Goal: Task Accomplishment & Management: Manage account settings

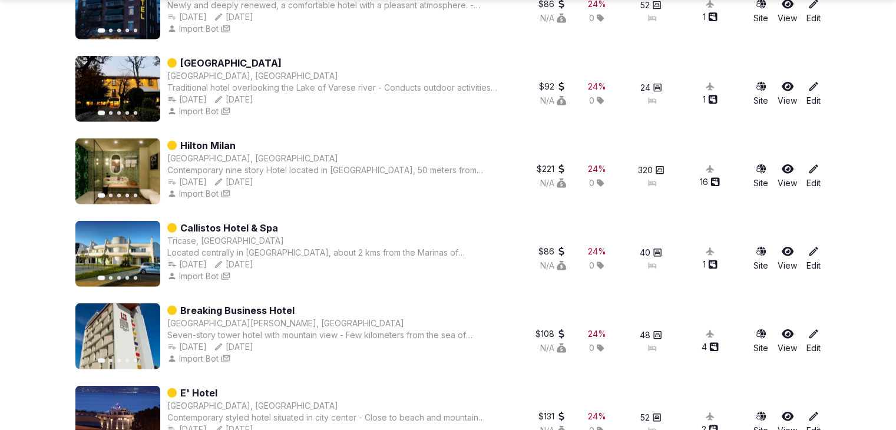
scroll to position [3033, 0]
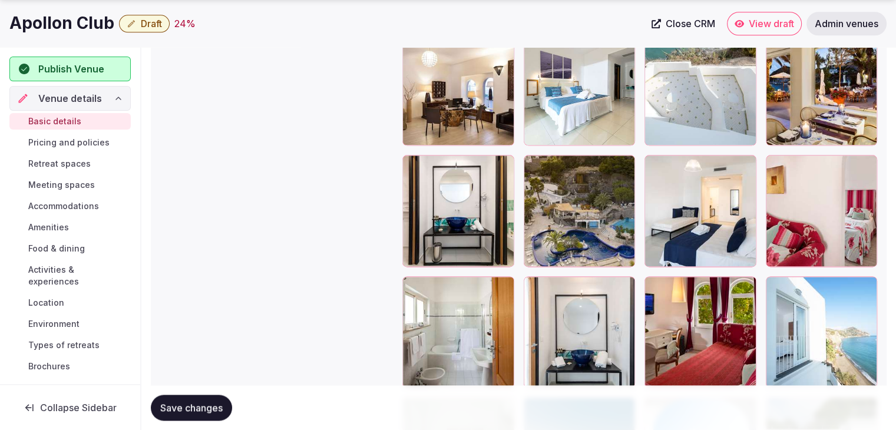
scroll to position [1591, 0]
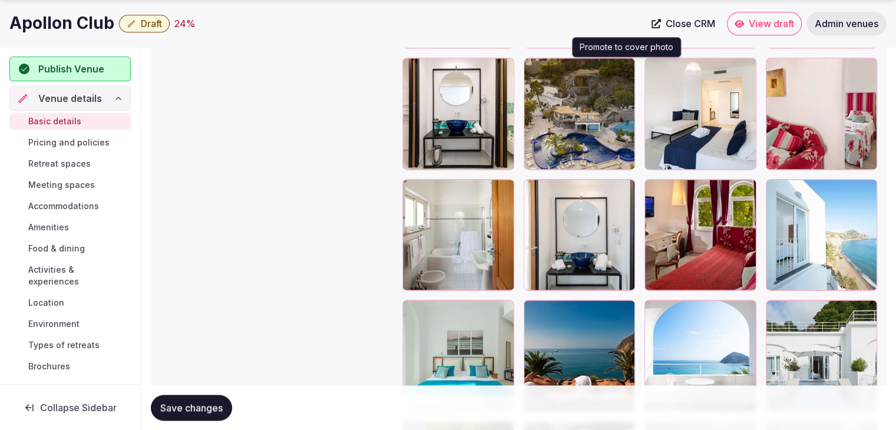
click at [623, 65] on icon "button" at bounding box center [623, 69] width 9 height 9
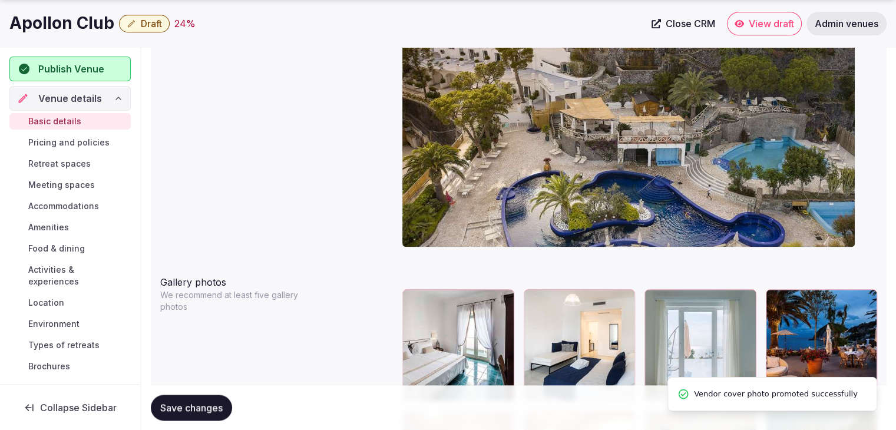
scroll to position [1231, 0]
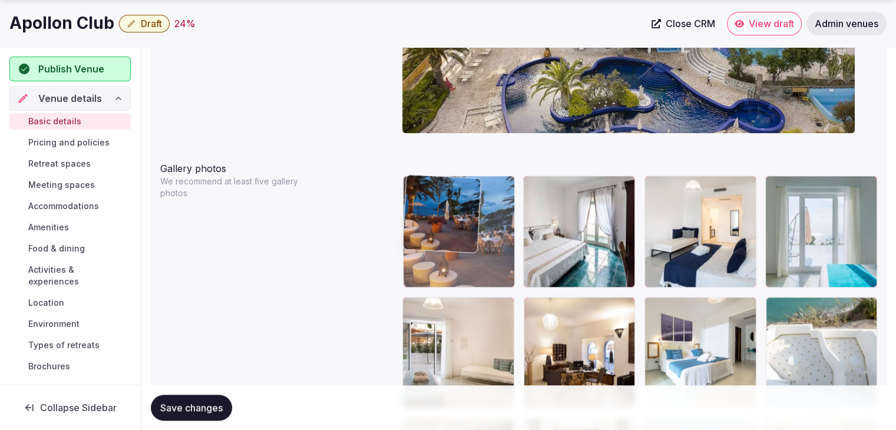
drag, startPoint x: 787, startPoint y: 187, endPoint x: 438, endPoint y: 208, distance: 349.5
click at [438, 208] on body "**********" at bounding box center [448, 116] width 896 height 2695
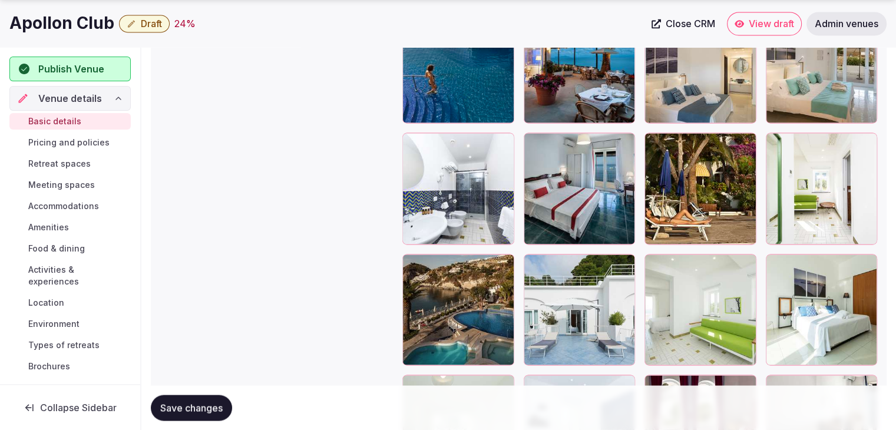
scroll to position [2056, 0]
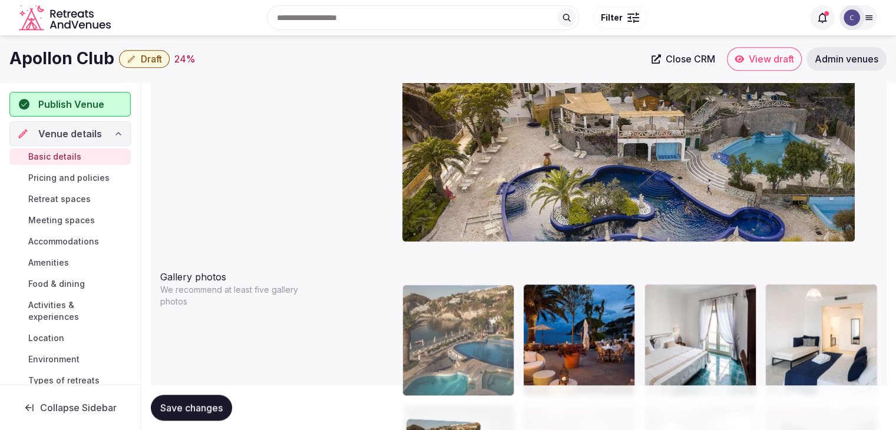
drag, startPoint x: 406, startPoint y: 219, endPoint x: 434, endPoint y: -6, distance: 226.9
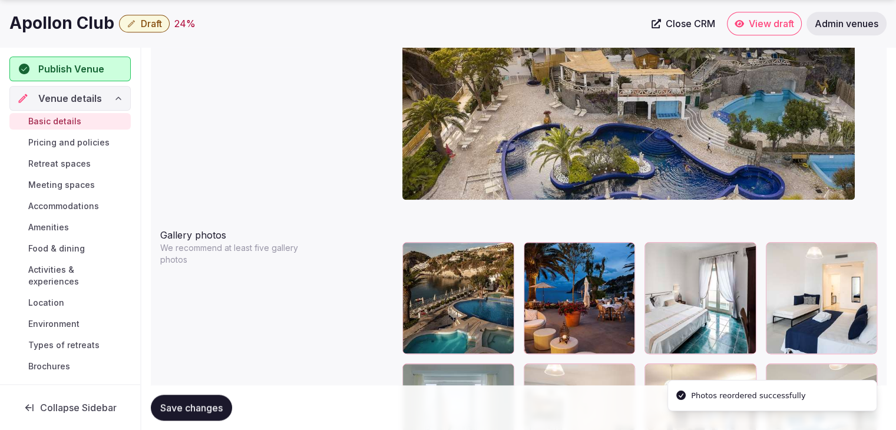
scroll to position [1341, 0]
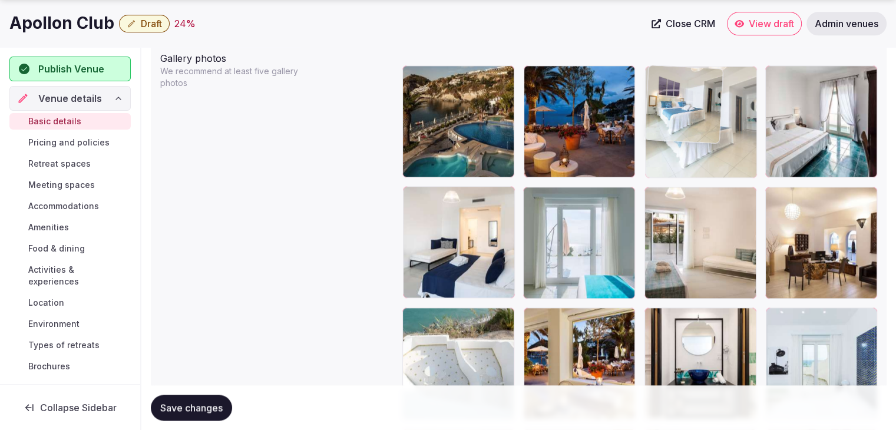
drag, startPoint x: 786, startPoint y: 199, endPoint x: 685, endPoint y: 133, distance: 121.3
click at [685, 133] on body "**********" at bounding box center [448, 6] width 896 height 2695
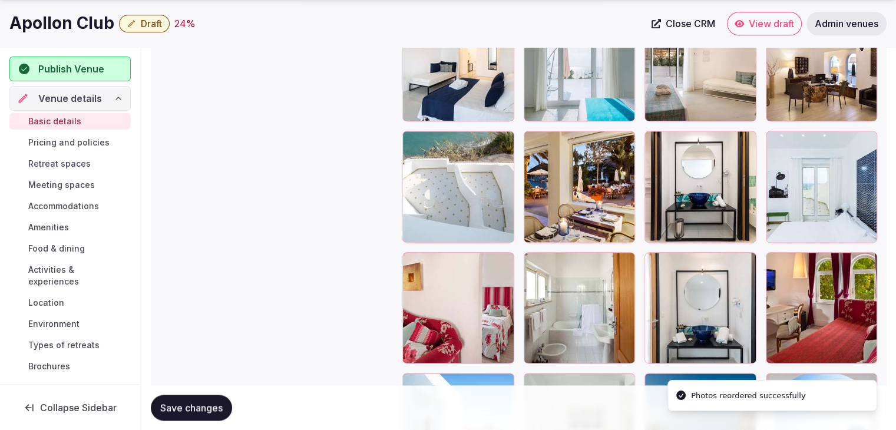
scroll to position [1518, 0]
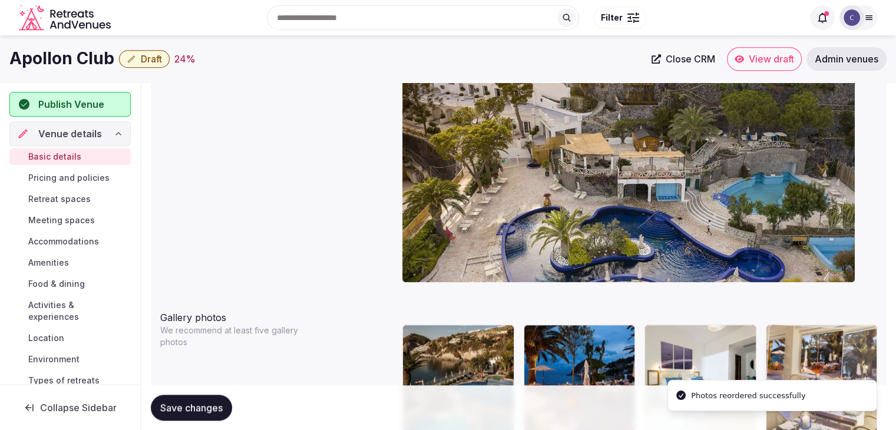
drag, startPoint x: 542, startPoint y: 135, endPoint x: 805, endPoint y: 267, distance: 294.6
click at [804, 267] on body "**********" at bounding box center [448, 265] width 896 height 2695
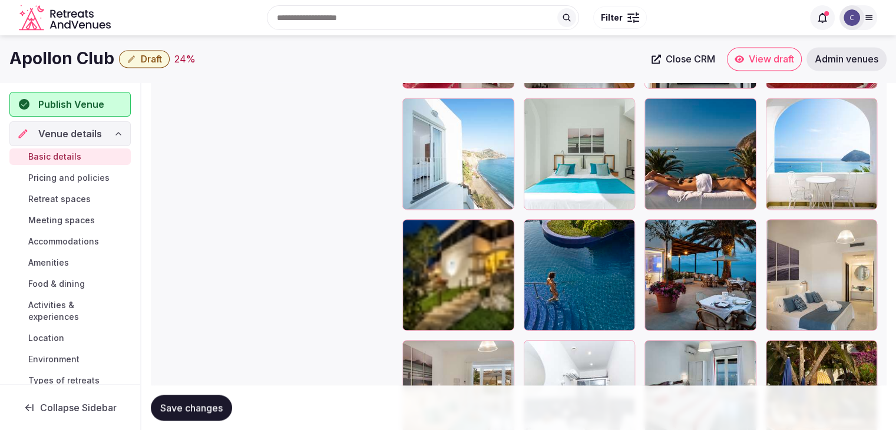
scroll to position [1734, 0]
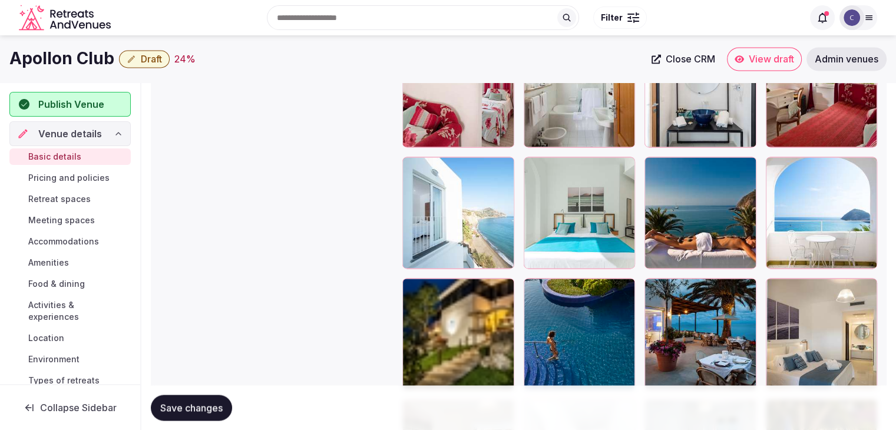
drag, startPoint x: 658, startPoint y: 288, endPoint x: 879, endPoint y: 10, distance: 354.8
click at [465, 93] on div at bounding box center [639, 273] width 475 height 1202
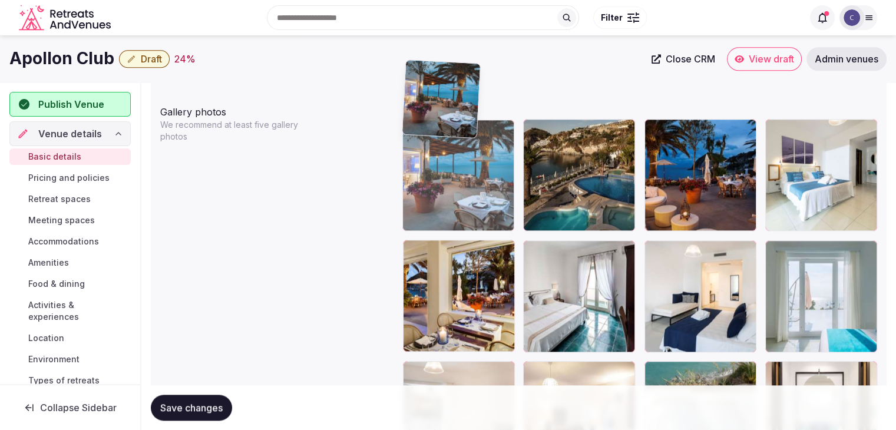
scroll to position [1286, 0]
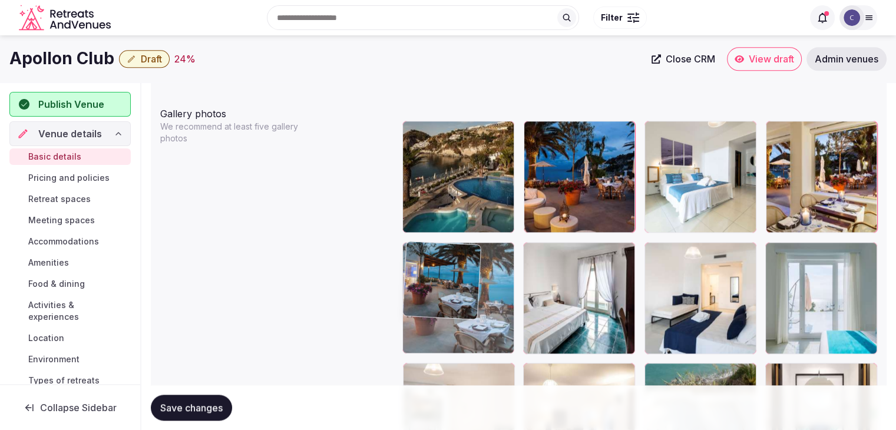
drag, startPoint x: 657, startPoint y: 288, endPoint x: 416, endPoint y: 288, distance: 241.0
click at [416, 288] on body "**********" at bounding box center [448, 61] width 896 height 2695
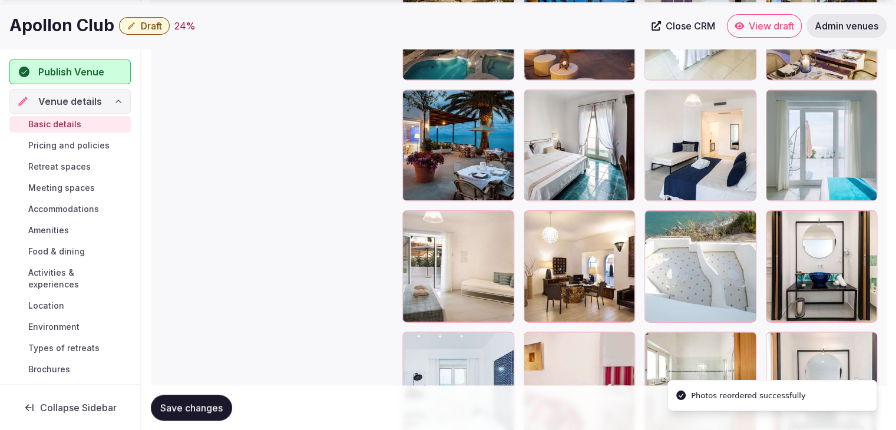
scroll to position [1463, 0]
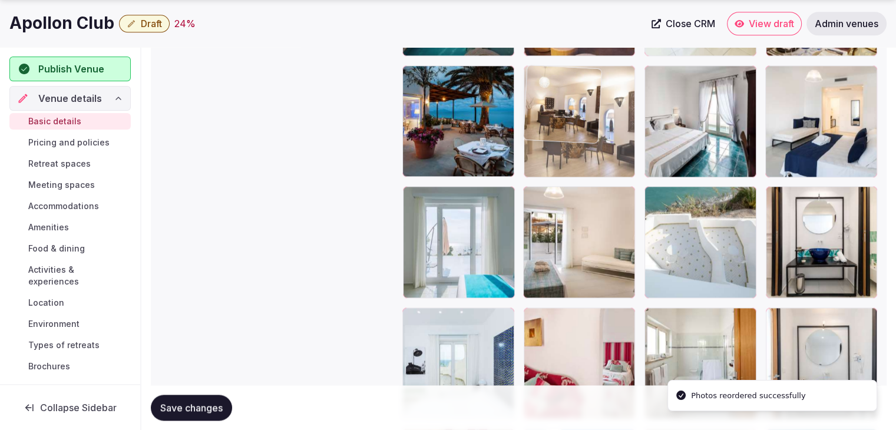
drag, startPoint x: 537, startPoint y: 196, endPoint x: 545, endPoint y: 123, distance: 72.8
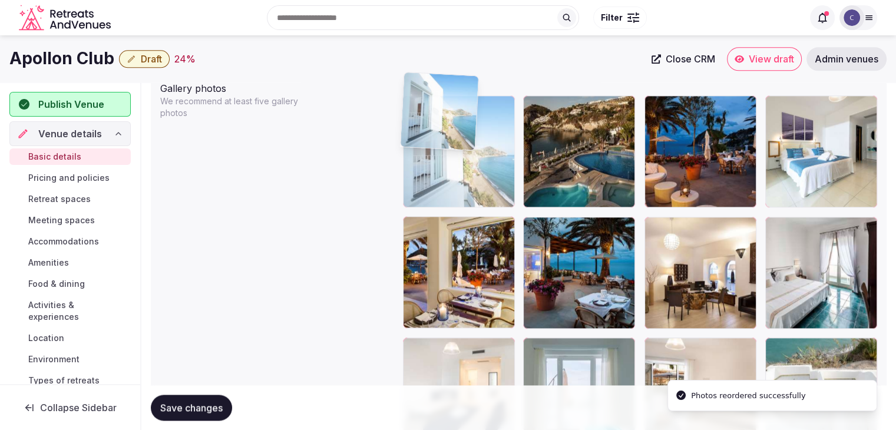
scroll to position [1301, 0]
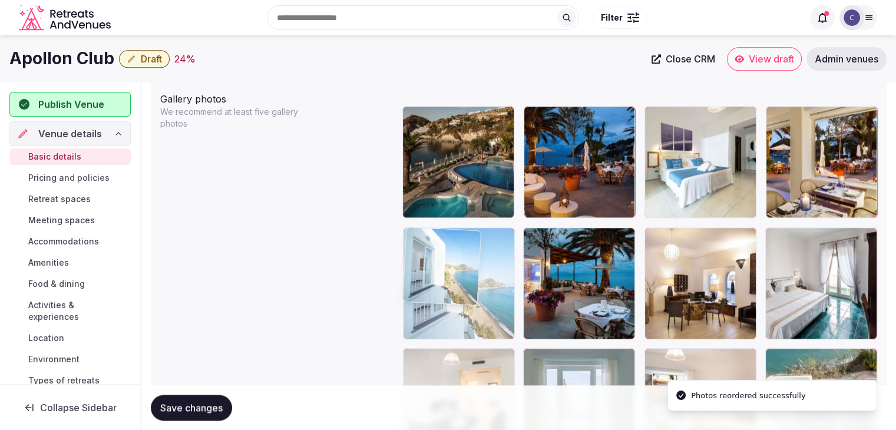
drag, startPoint x: 527, startPoint y: 194, endPoint x: 409, endPoint y: 208, distance: 118.6
click at [409, 208] on body "**********" at bounding box center [448, 46] width 896 height 2695
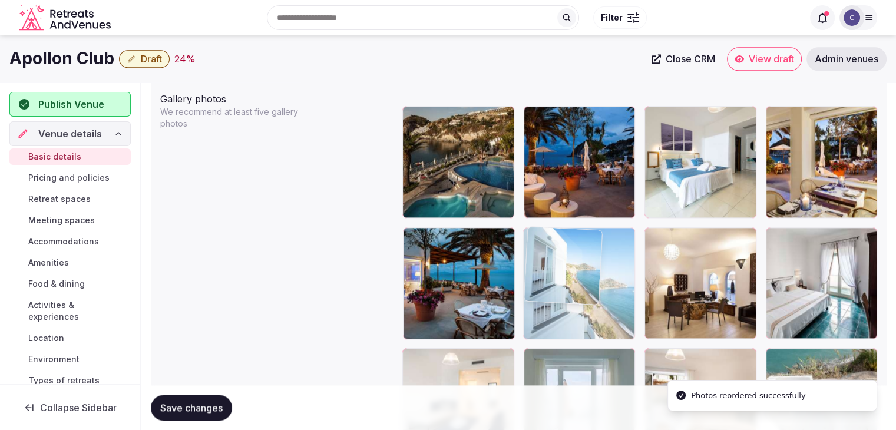
drag, startPoint x: 415, startPoint y: 237, endPoint x: 495, endPoint y: 237, distance: 79.6
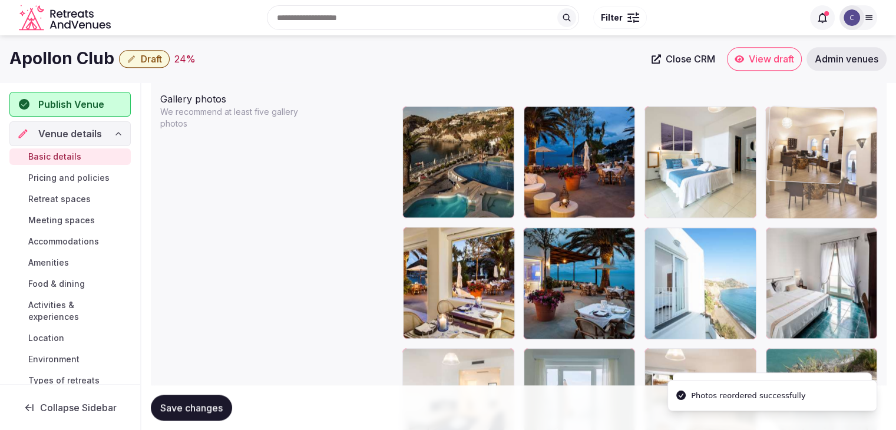
drag, startPoint x: 651, startPoint y: 232, endPoint x: 814, endPoint y: 130, distance: 192.5
click at [814, 130] on body "**********" at bounding box center [448, 46] width 896 height 2695
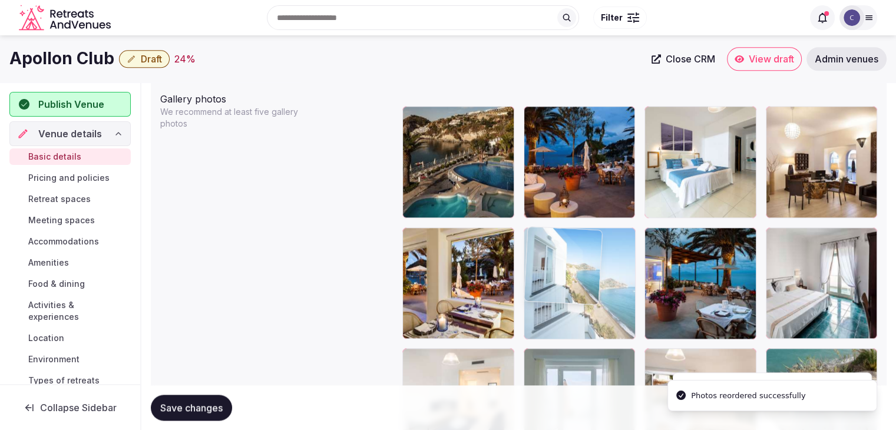
drag, startPoint x: 653, startPoint y: 239, endPoint x: 598, endPoint y: 256, distance: 57.4
click at [536, 242] on body "**********" at bounding box center [448, 46] width 896 height 2695
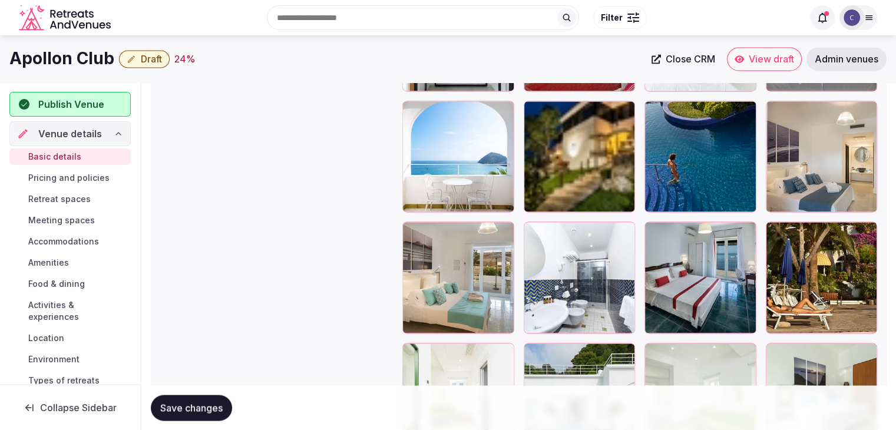
scroll to position [1911, 0]
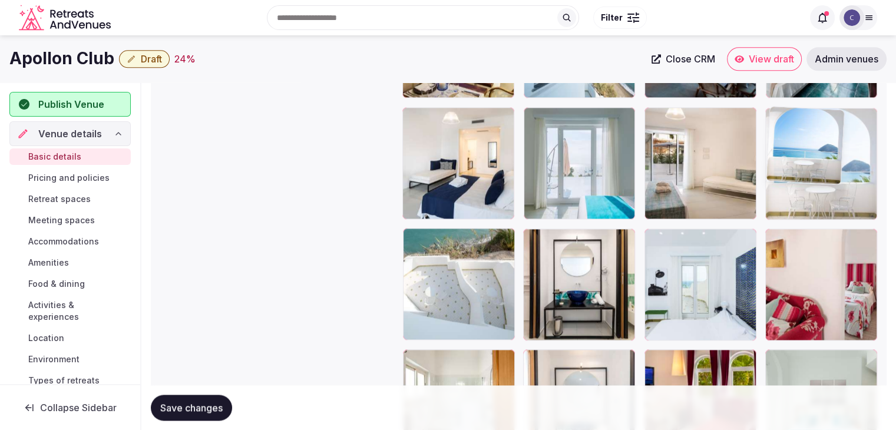
drag, startPoint x: 415, startPoint y: 118, endPoint x: 820, endPoint y: 198, distance: 413.2
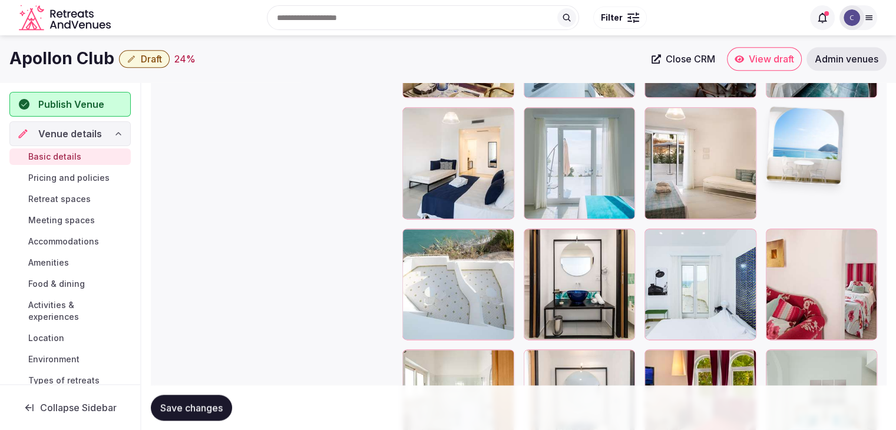
scroll to position [1424, 0]
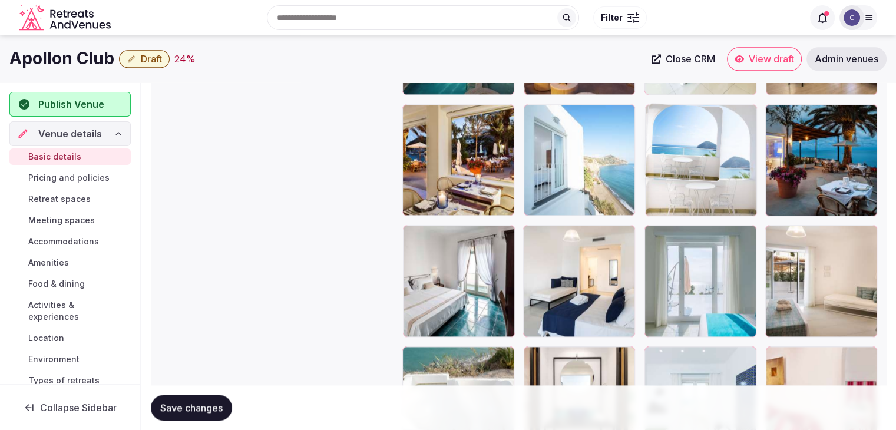
drag, startPoint x: 784, startPoint y: 227, endPoint x: 710, endPoint y: 153, distance: 105.0
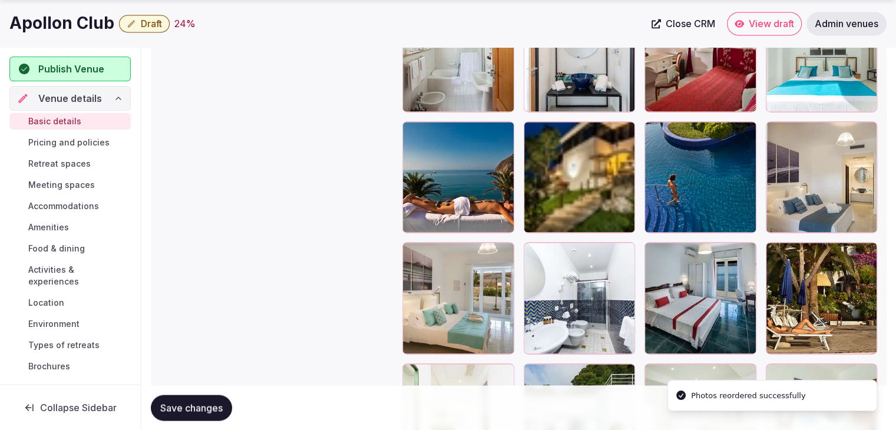
scroll to position [1895, 0]
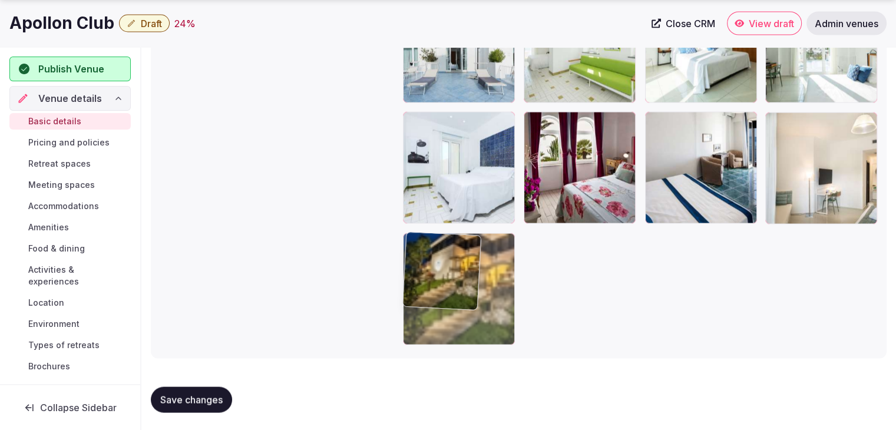
drag, startPoint x: 537, startPoint y: 123, endPoint x: 461, endPoint y: 244, distance: 143.2
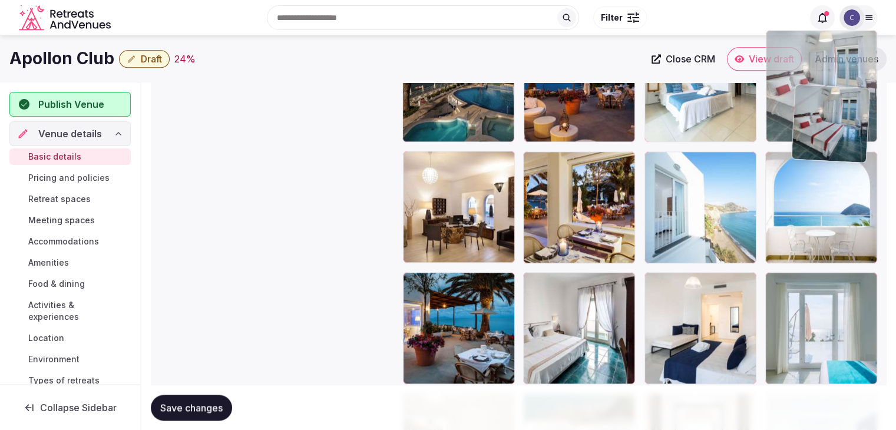
scroll to position [1349, 0]
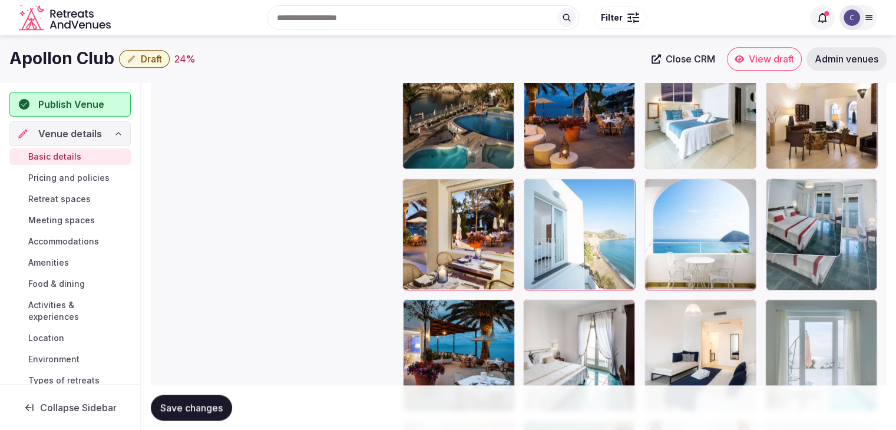
drag, startPoint x: 536, startPoint y: 284, endPoint x: 786, endPoint y: 232, distance: 255.3
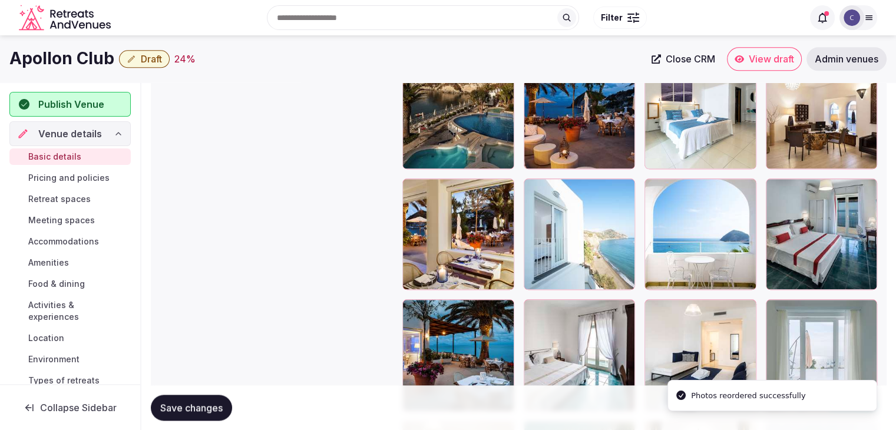
click at [212, 404] on span "Save changes" at bounding box center [191, 408] width 62 height 12
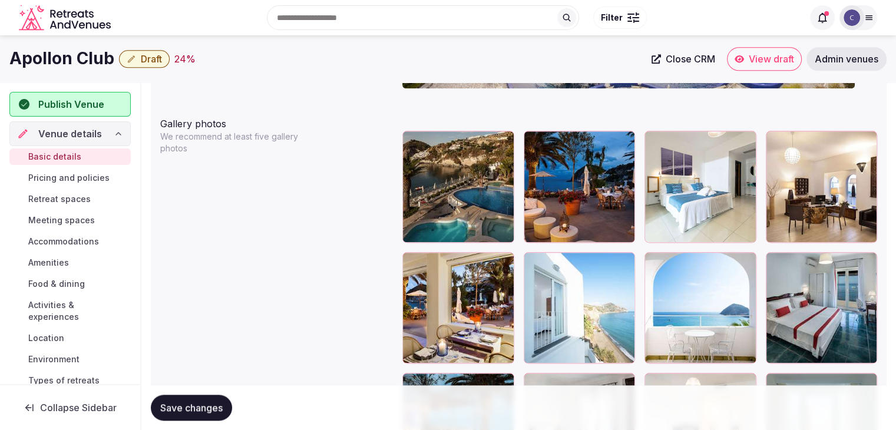
scroll to position [1232, 0]
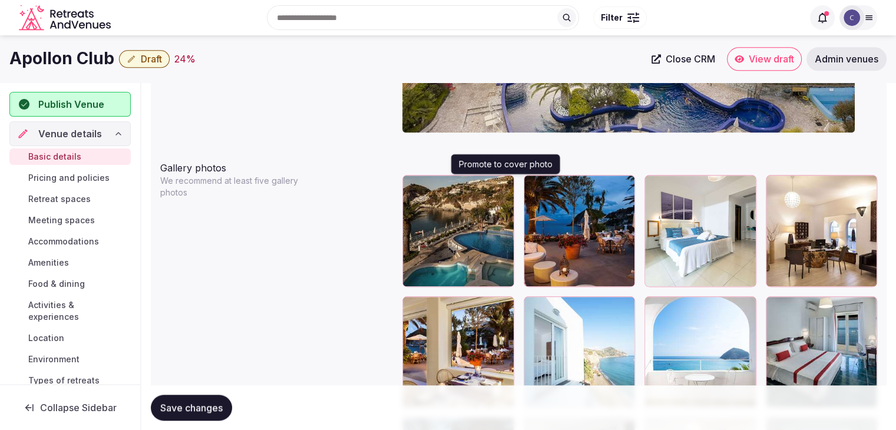
click at [504, 185] on icon "button" at bounding box center [502, 187] width 6 height 8
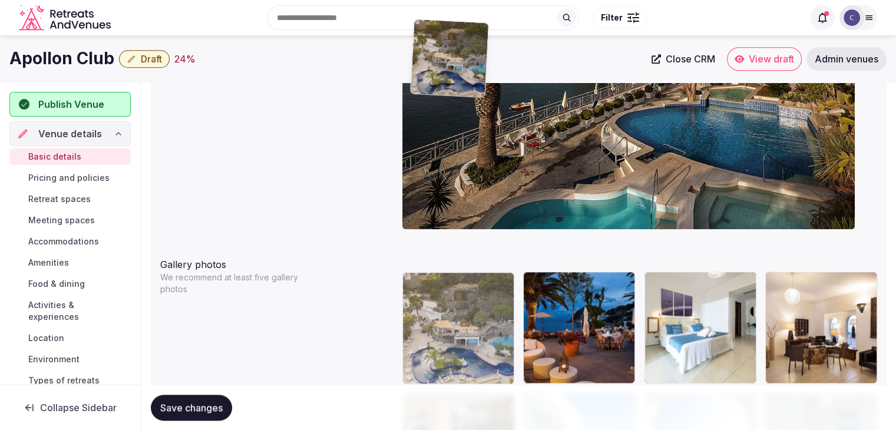
scroll to position [1085, 0]
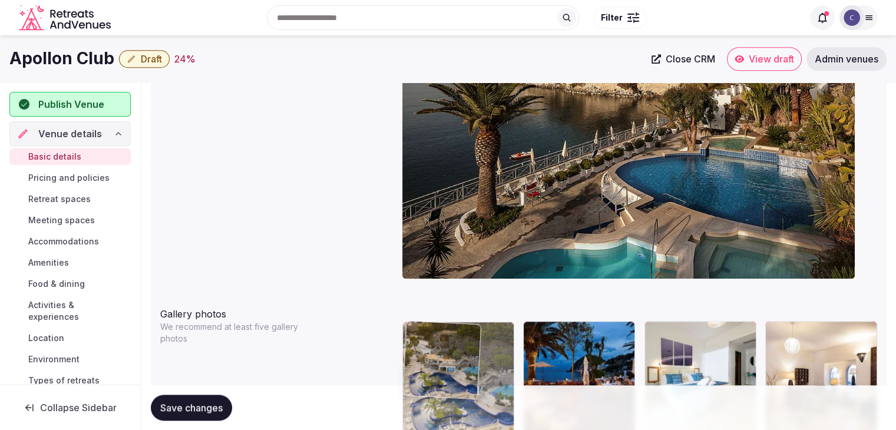
drag, startPoint x: 417, startPoint y: 243, endPoint x: 439, endPoint y: 262, distance: 28.8
click at [437, 258] on body "**********" at bounding box center [448, 262] width 896 height 2695
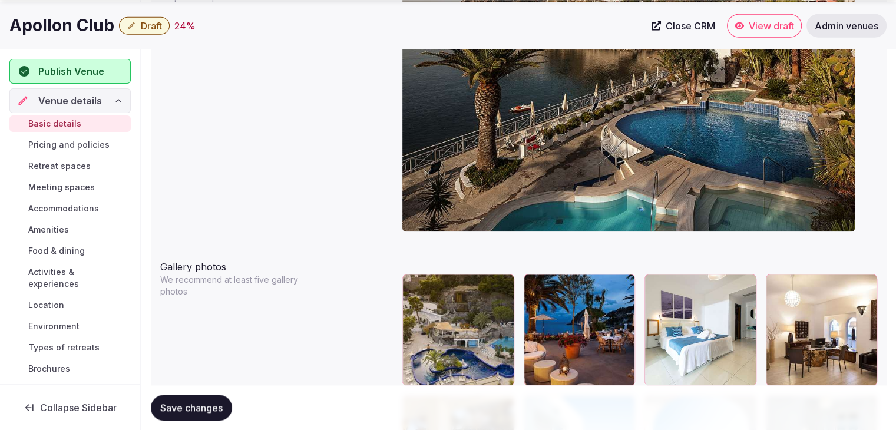
scroll to position [1203, 0]
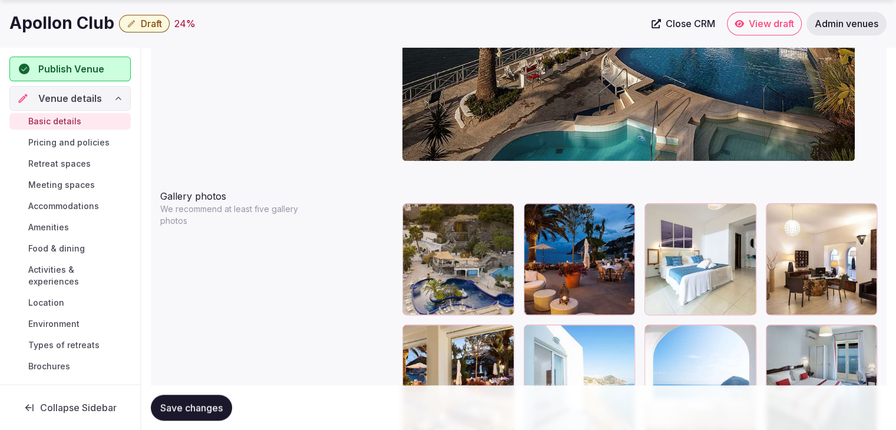
click at [194, 409] on span "Save changes" at bounding box center [191, 408] width 62 height 12
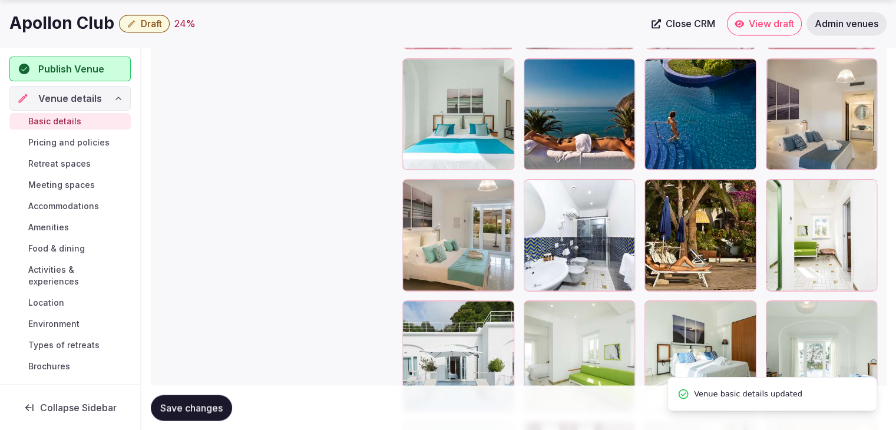
scroll to position [2028, 0]
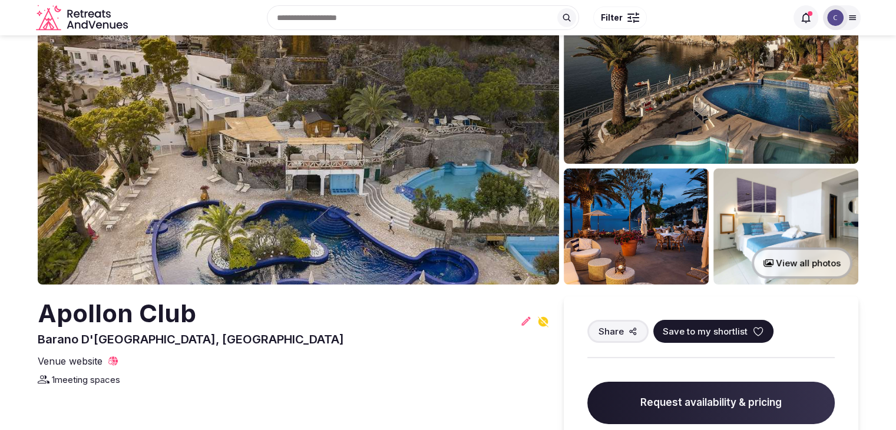
scroll to position [59, 0]
